Goal: Find specific page/section: Find specific page/section

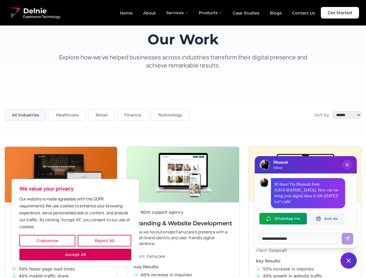
click at [47, 241] on button "Customize" at bounding box center [47, 241] width 56 height 12
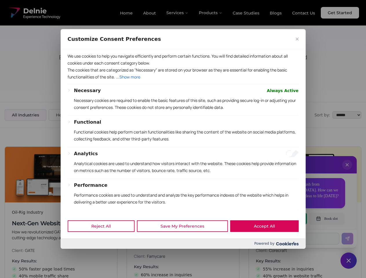
click at [104, 241] on div at bounding box center [183, 139] width 366 height 278
click at [75, 254] on div at bounding box center [183, 139] width 366 height 278
click at [183, 139] on p "Functional cookies help perform certain functionalities like sharing the conten…" at bounding box center [186, 136] width 224 height 14
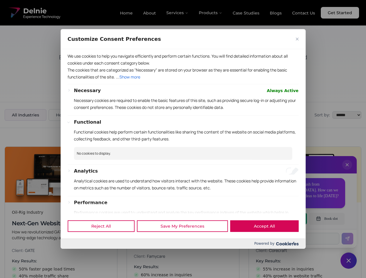
click at [347, 170] on div at bounding box center [183, 139] width 366 height 278
click at [283, 219] on div "Reject All Save My Preferences Accept All" at bounding box center [182, 226] width 245 height 25
click at [326, 219] on div at bounding box center [183, 139] width 366 height 278
click at [348, 260] on div at bounding box center [183, 139] width 366 height 278
click at [177, 13] on div at bounding box center [183, 139] width 366 height 278
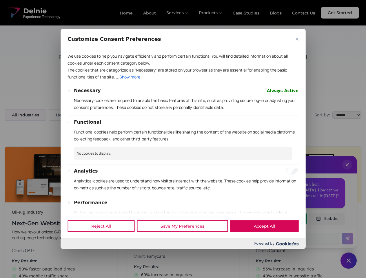
click at [210, 13] on div at bounding box center [183, 139] width 366 height 278
